Goal: Find specific page/section: Find specific page/section

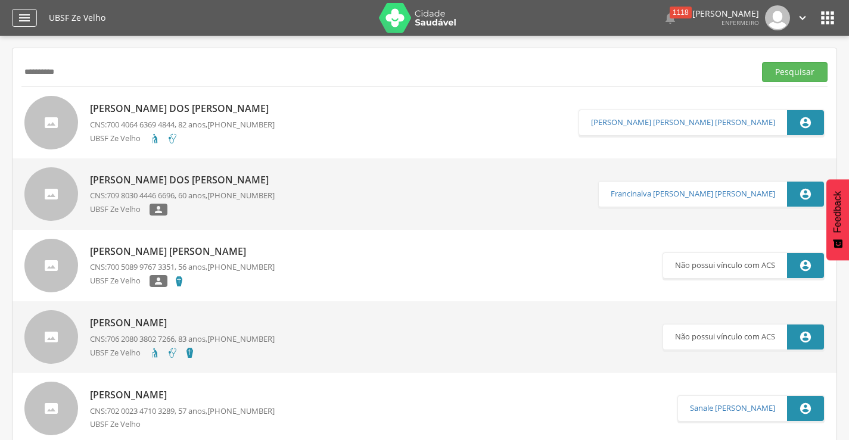
click at [23, 20] on icon "" at bounding box center [24, 18] width 14 height 14
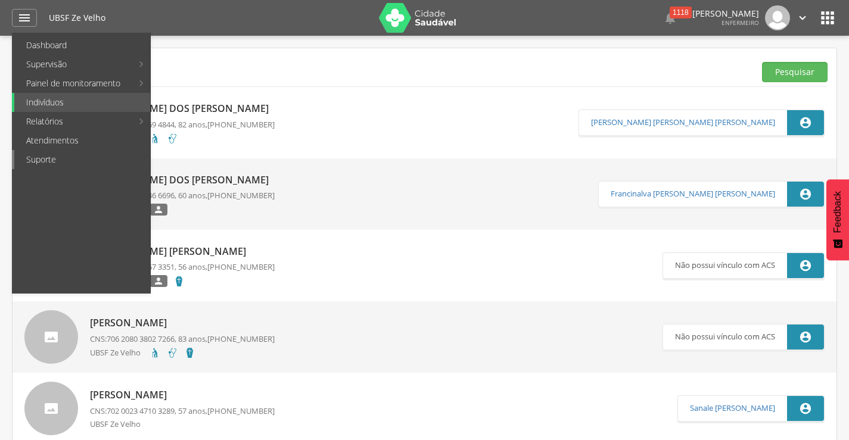
click at [51, 163] on link "Suporte" at bounding box center [82, 159] width 136 height 19
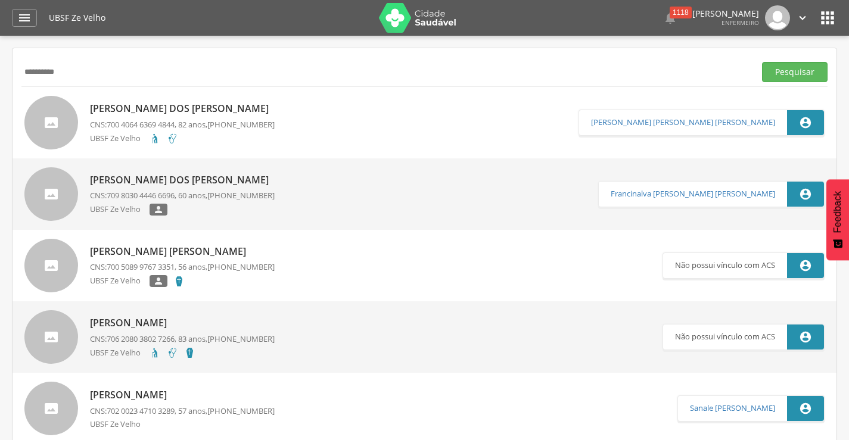
click at [416, 21] on img at bounding box center [417, 18] width 77 height 30
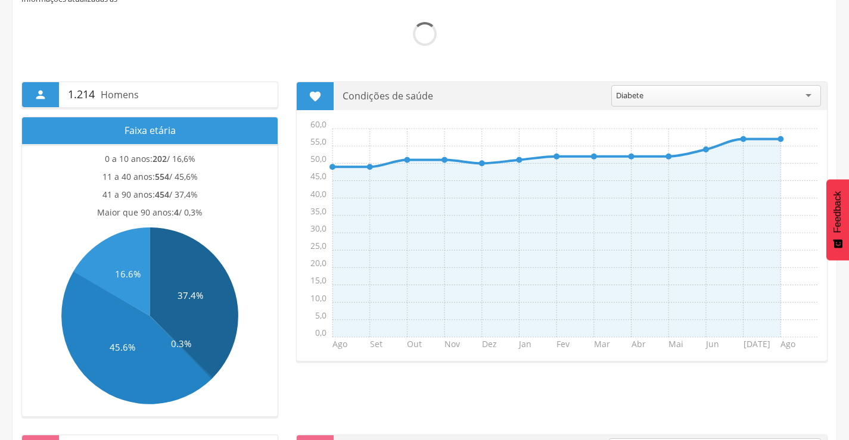
scroll to position [60, 0]
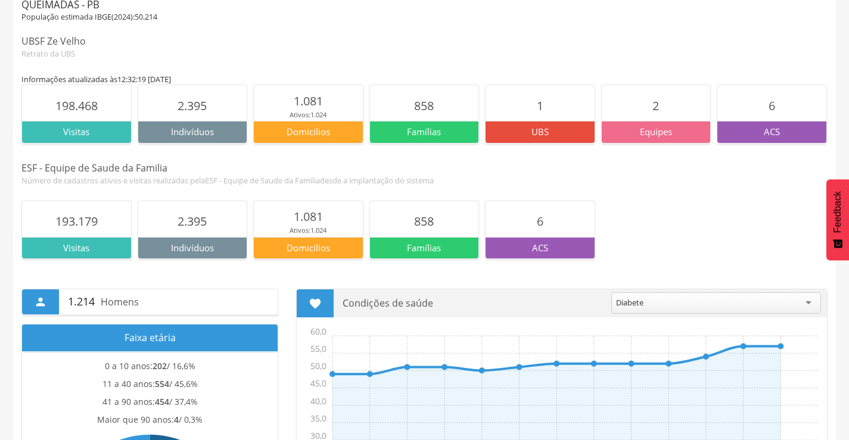
click at [678, 55] on div "Retrato da UBS" at bounding box center [424, 53] width 806 height 11
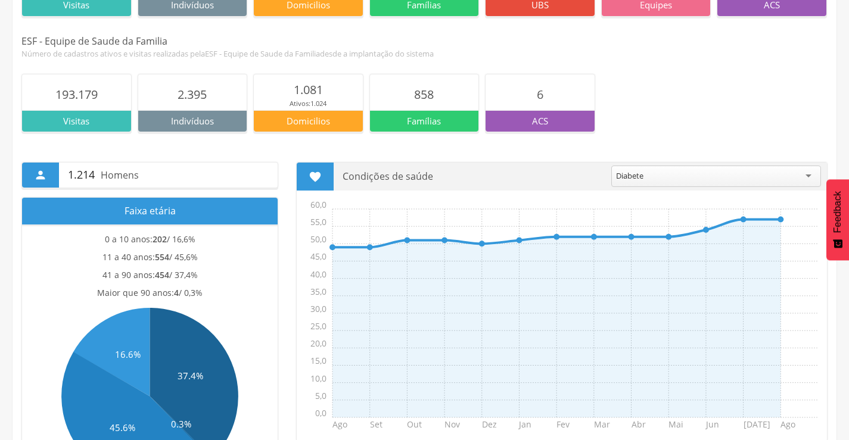
scroll to position [179, 0]
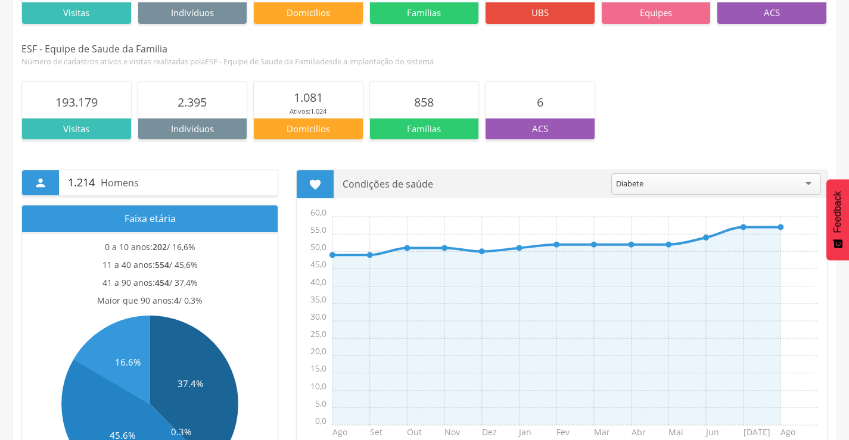
click at [809, 189] on div "Diabete" at bounding box center [716, 183] width 210 height 21
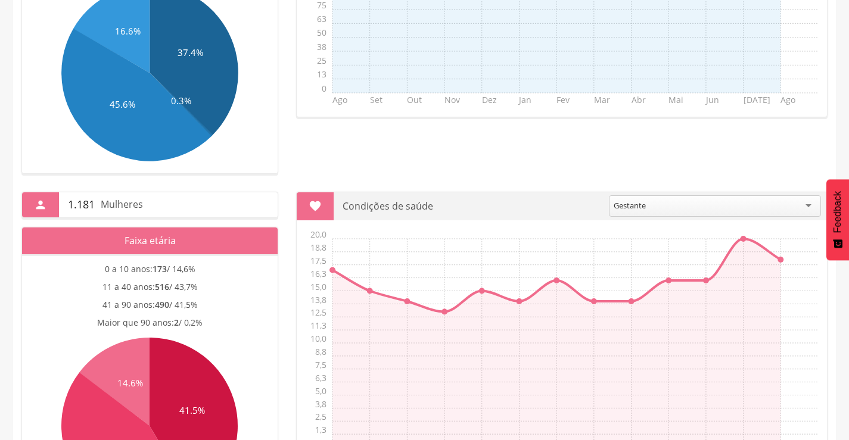
scroll to position [536, 0]
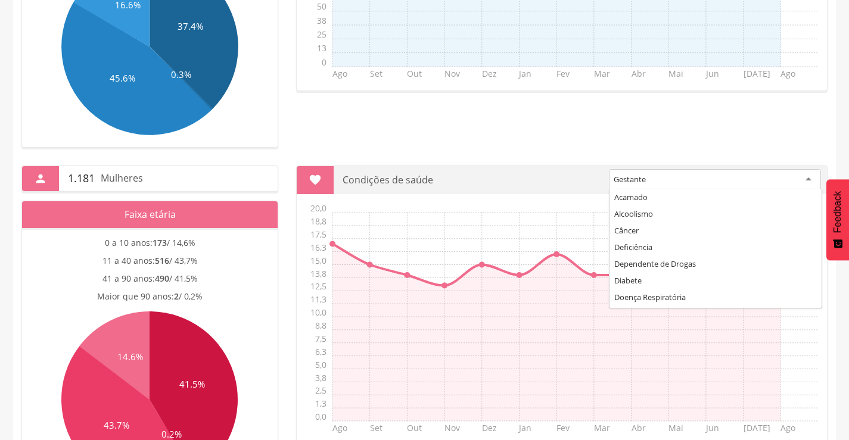
click at [809, 182] on div "Gestante" at bounding box center [715, 179] width 212 height 21
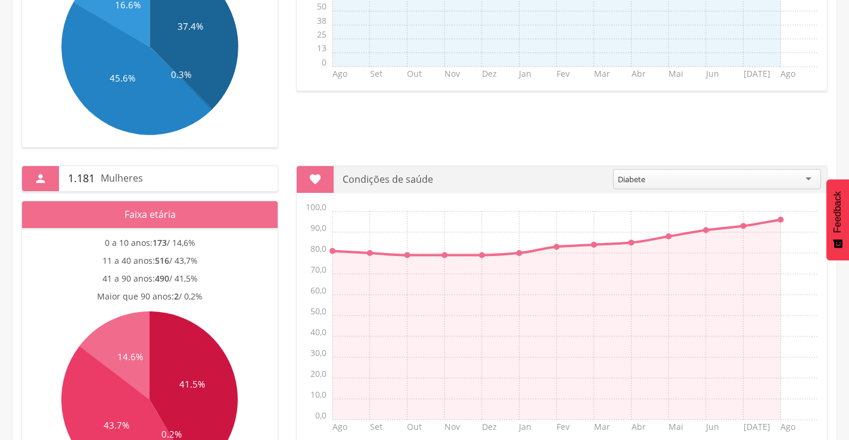
click at [806, 182] on div "Diabete" at bounding box center [717, 179] width 208 height 20
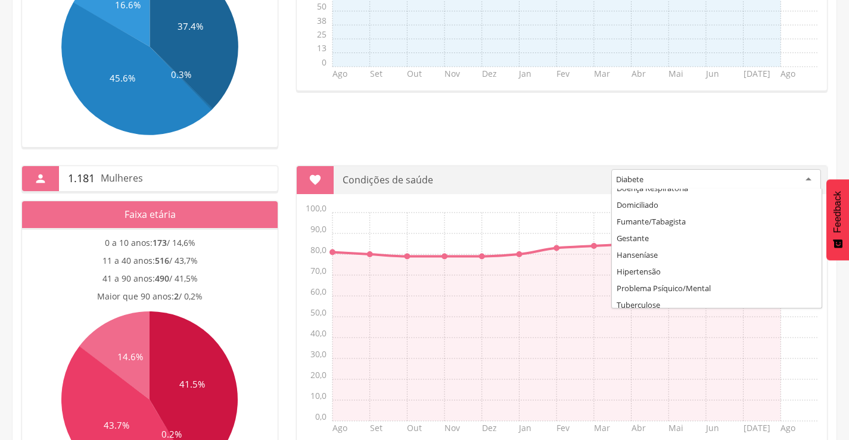
scroll to position [114, 0]
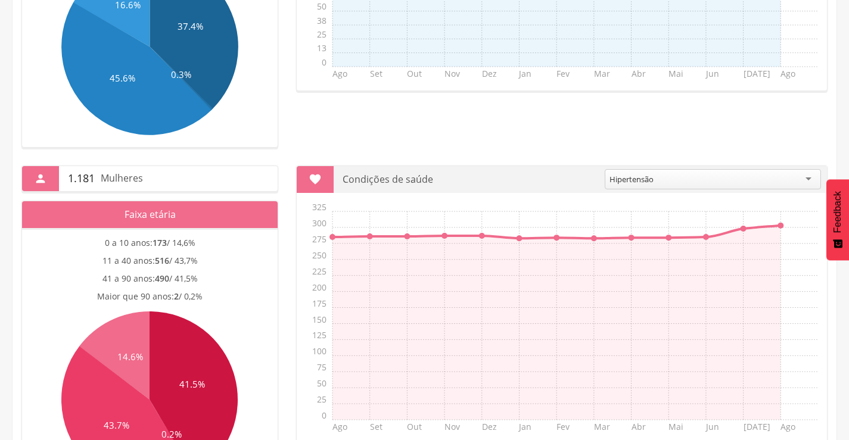
click at [809, 182] on div "Hipertensão" at bounding box center [713, 179] width 216 height 20
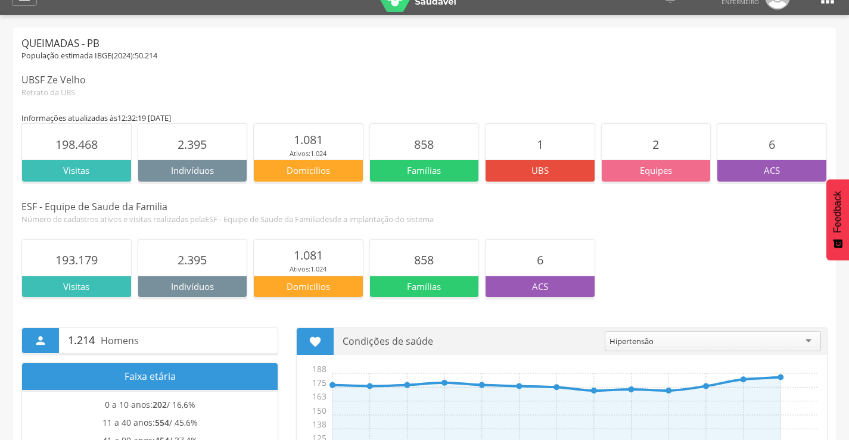
scroll to position [0, 0]
